Goal: Find specific page/section: Find specific page/section

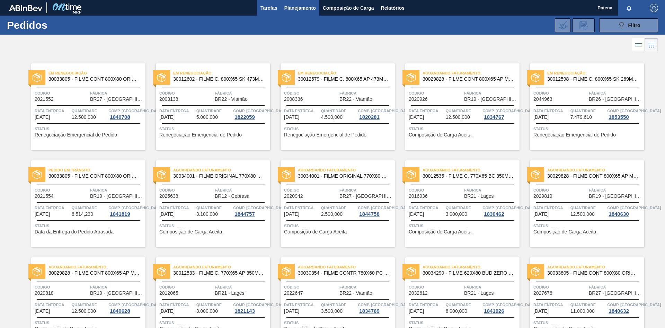
click at [267, 3] on button "Tarefas" at bounding box center [269, 8] width 24 height 16
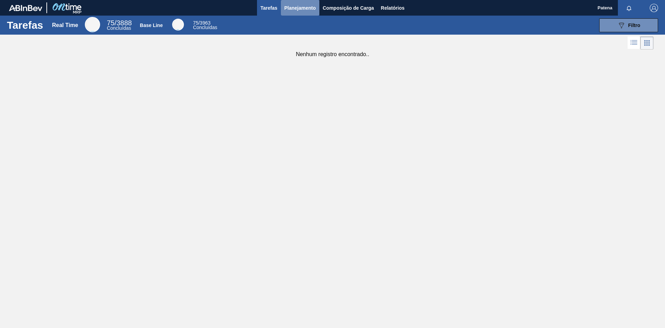
click at [294, 6] on span "Planejamento" at bounding box center [300, 8] width 32 height 8
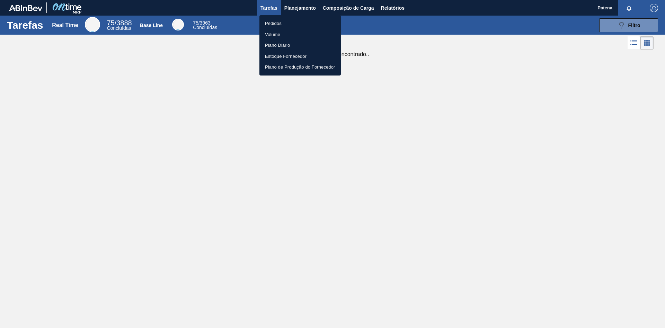
click at [282, 23] on li "Pedidos" at bounding box center [299, 23] width 81 height 11
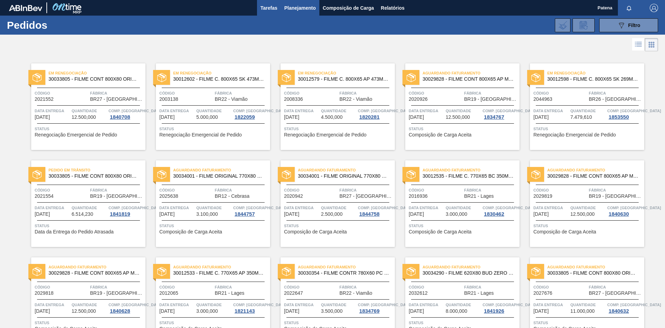
click at [262, 9] on span "Tarefas" at bounding box center [268, 8] width 17 height 8
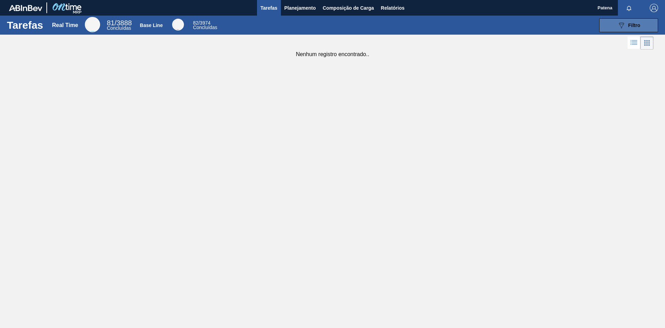
click at [619, 22] on icon "089F7B8B-B2A5-4AFE-B5C0-19BA573D28AC" at bounding box center [621, 25] width 8 height 8
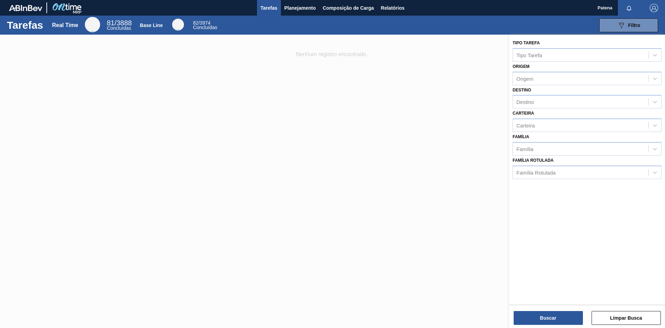
click at [221, 150] on div at bounding box center [332, 199] width 665 height 328
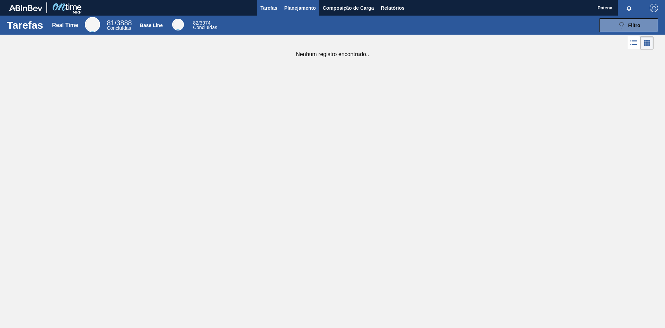
click at [290, 6] on span "Planejamento" at bounding box center [300, 8] width 32 height 8
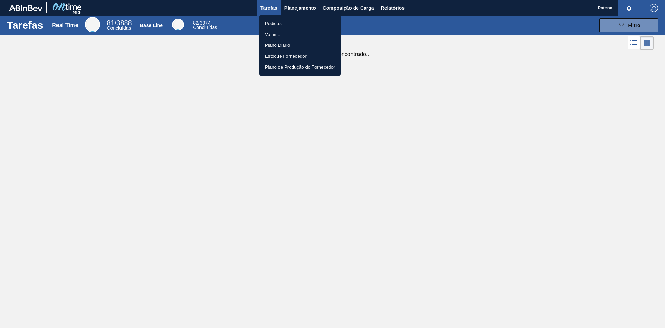
click at [277, 26] on li "Pedidos" at bounding box center [299, 23] width 81 height 11
